Goal: Find specific page/section: Find specific page/section

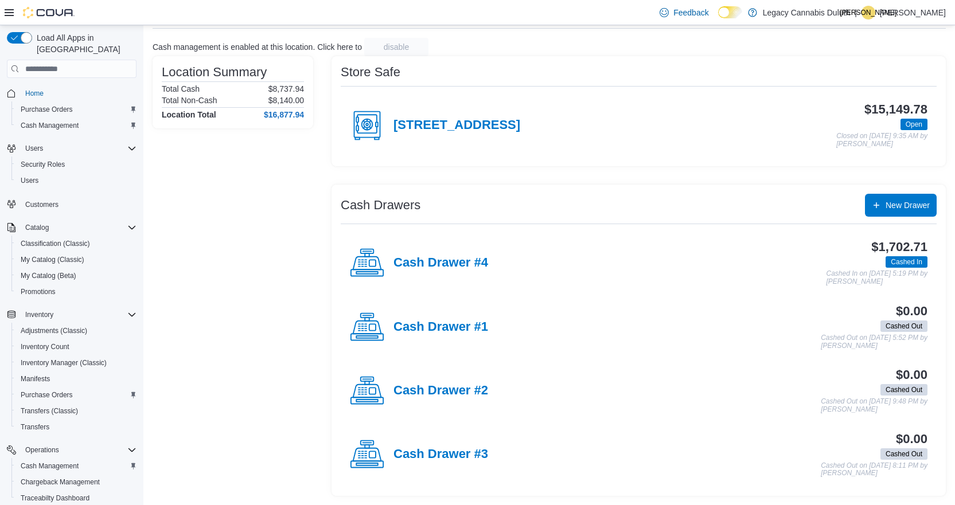
scroll to position [57, 0]
